Goal: Browse casually: Explore the website without a specific task or goal

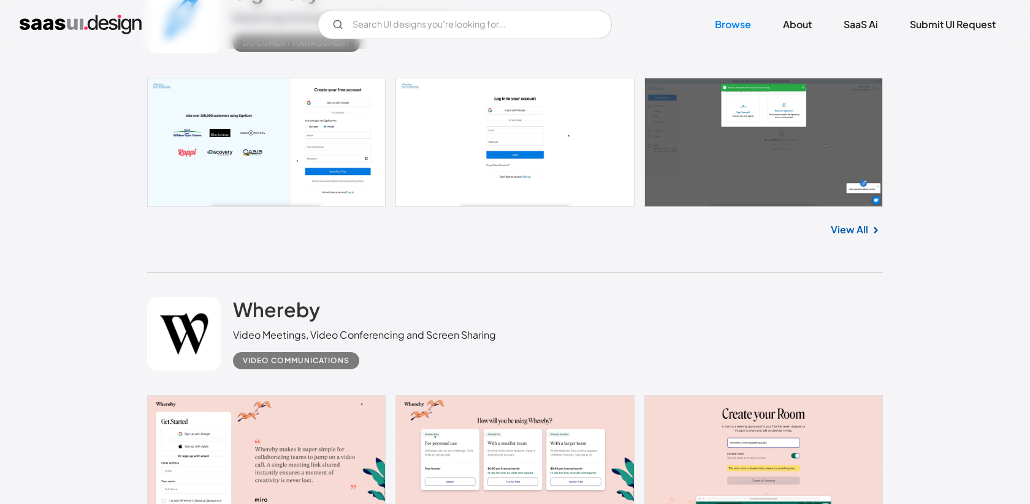
scroll to position [3544, 0]
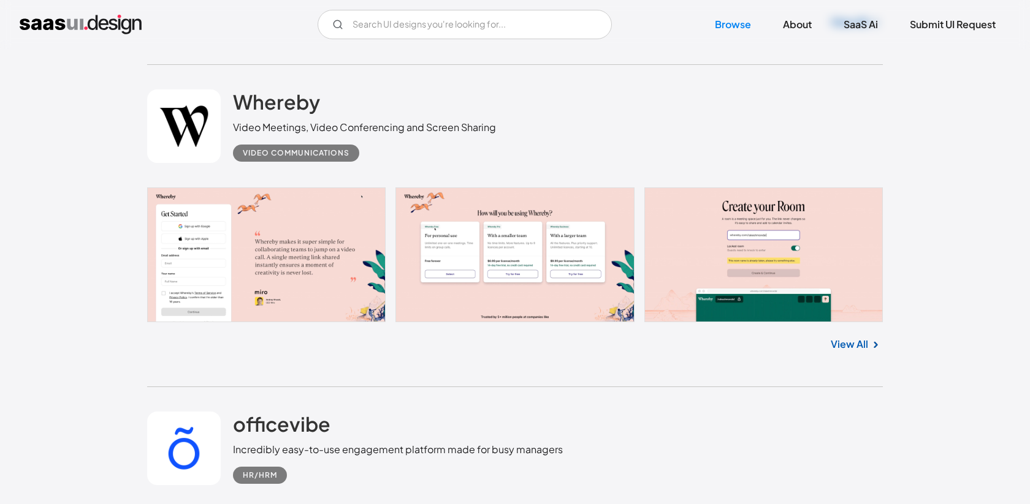
click at [869, 344] on img at bounding box center [875, 345] width 15 height 15
click at [858, 348] on link "View All" at bounding box center [849, 344] width 37 height 15
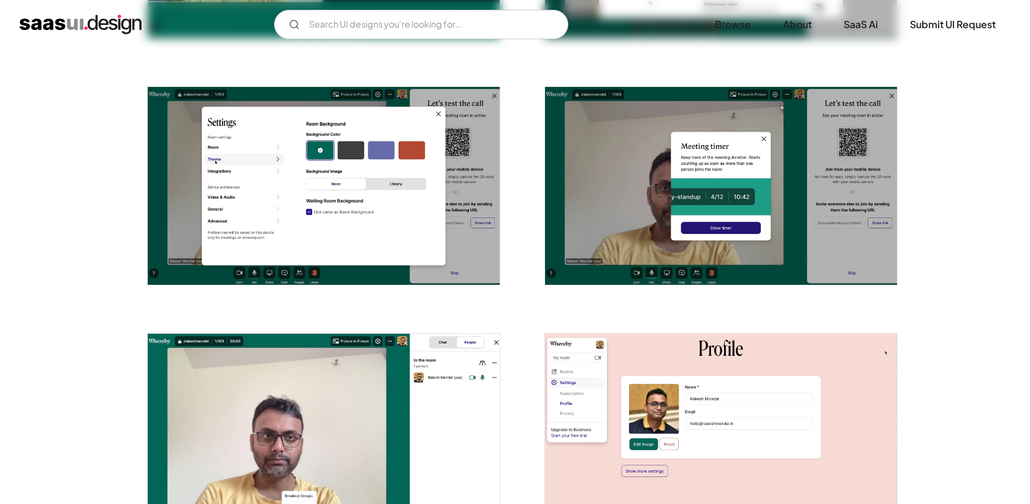
scroll to position [1623, 0]
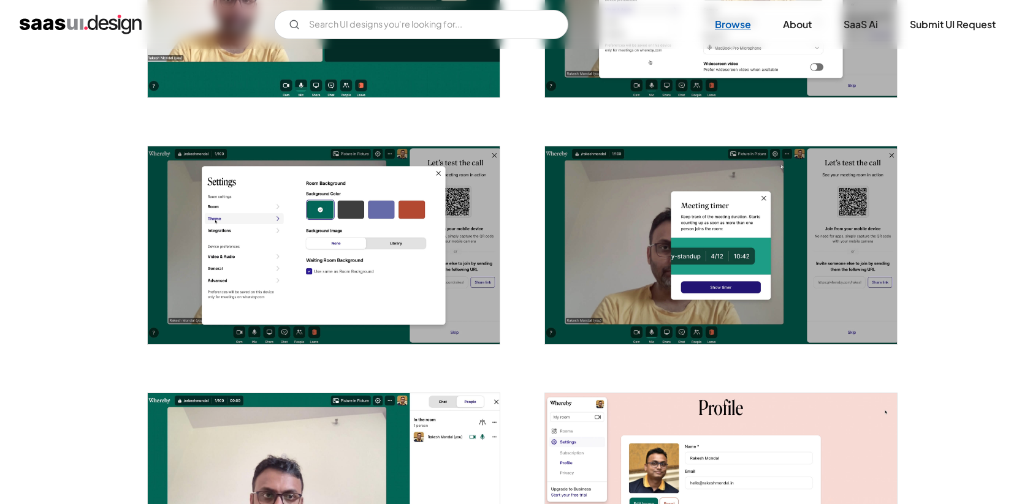
click at [727, 28] on link "Browse" at bounding box center [733, 24] width 66 height 27
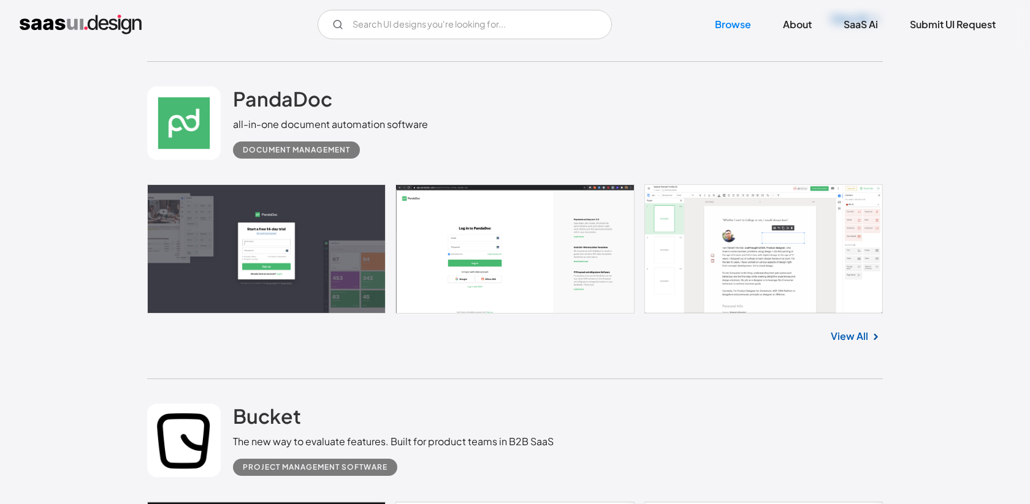
scroll to position [1729, 0]
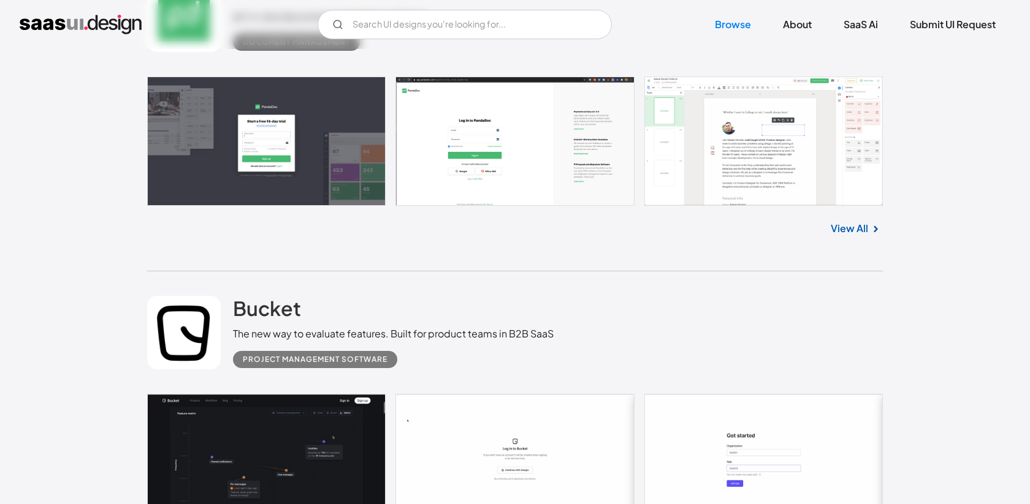
click at [849, 231] on link "View All" at bounding box center [849, 228] width 37 height 15
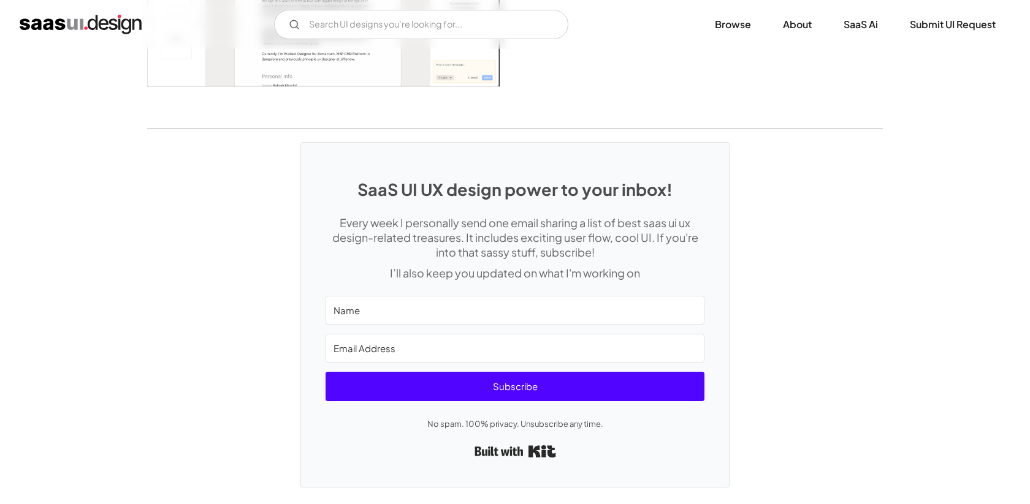
scroll to position [2801, 0]
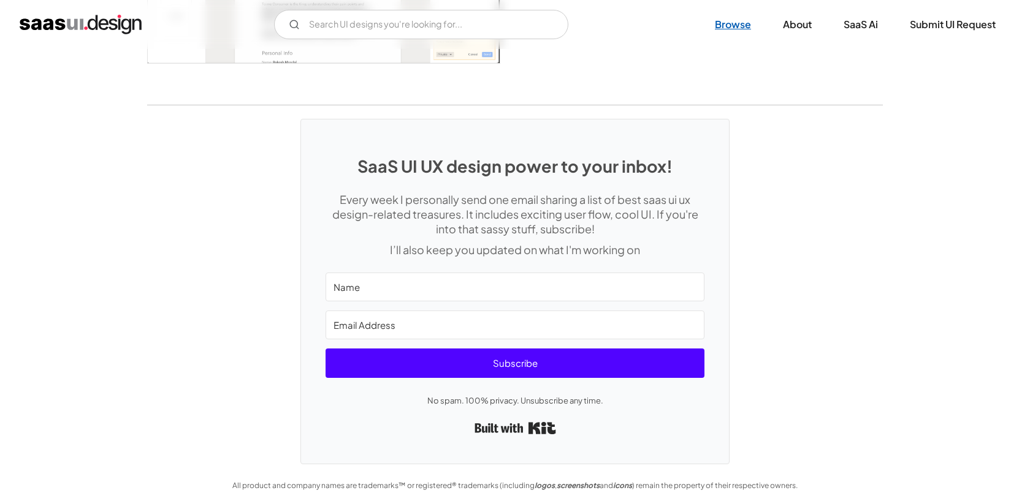
click at [733, 25] on link "Browse" at bounding box center [733, 24] width 66 height 27
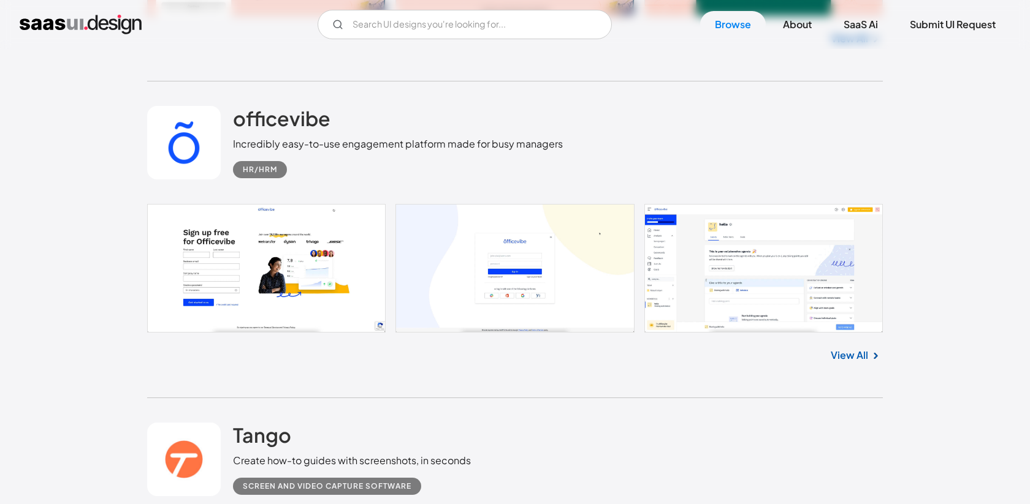
scroll to position [3856, 0]
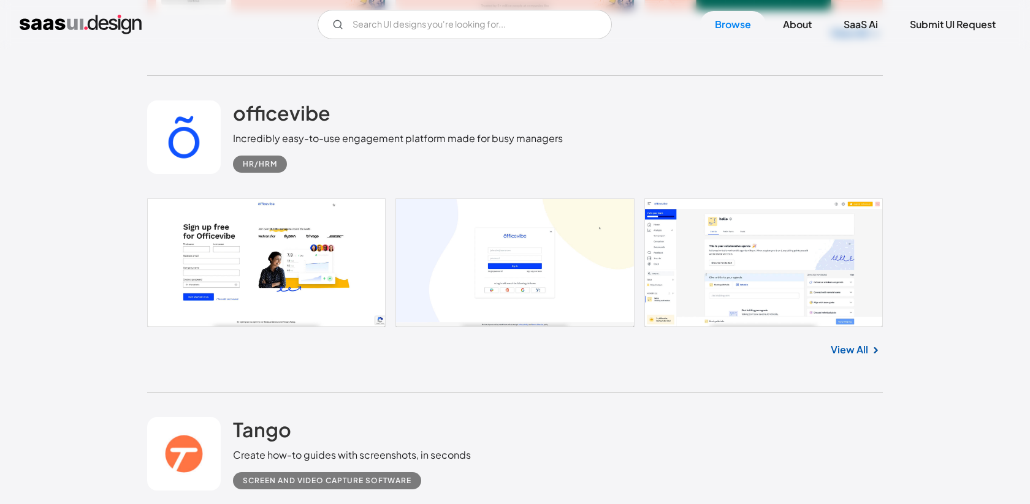
click at [856, 354] on link "View All" at bounding box center [849, 350] width 37 height 15
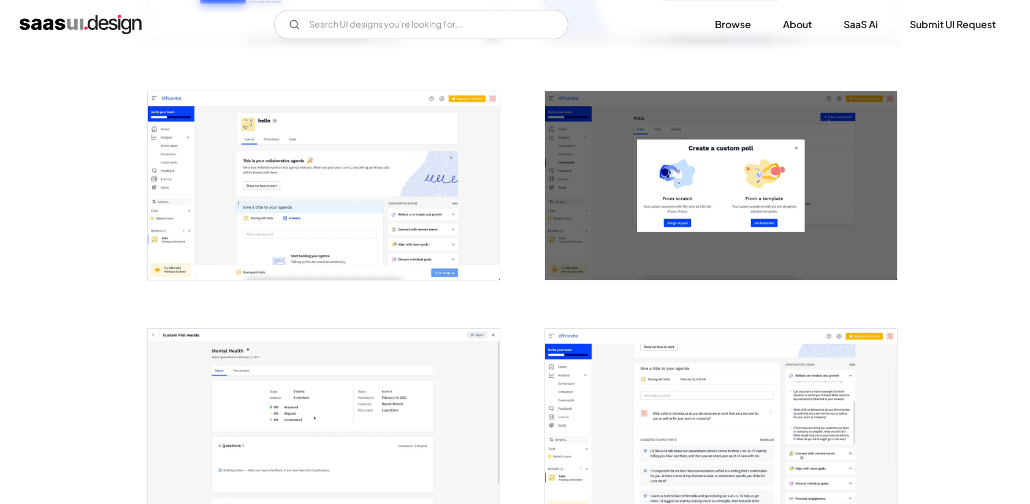
scroll to position [436, 0]
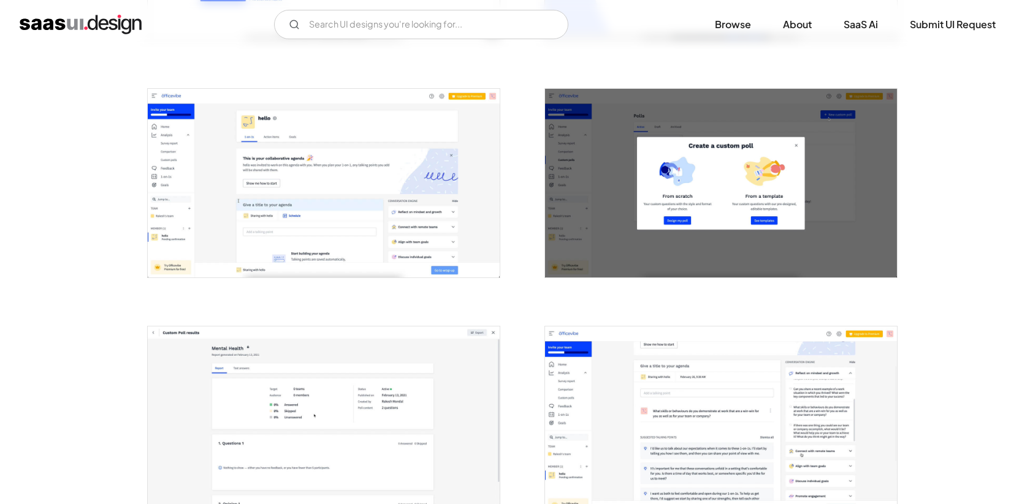
click at [365, 188] on img "open lightbox" at bounding box center [324, 183] width 352 height 189
